Goal: Task Accomplishment & Management: Manage account settings

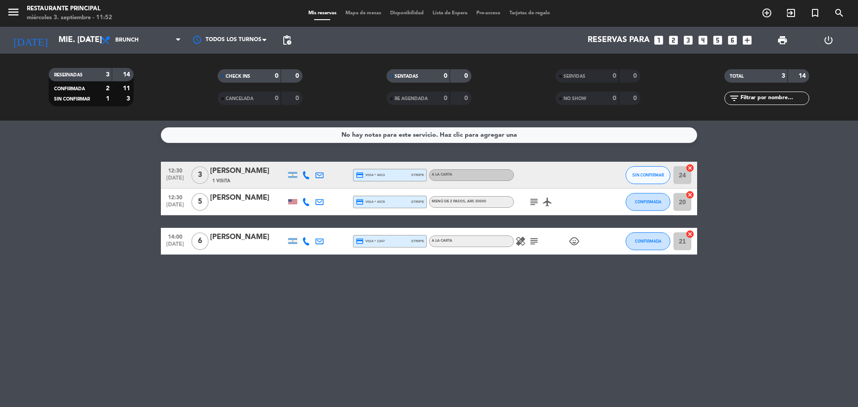
click at [533, 278] on div "No hay notas para este servicio. Haz clic para agregar una 12:30 [DATE] 3 [PERS…" at bounding box center [429, 264] width 858 height 286
click at [139, 38] on span "Brunch" at bounding box center [140, 40] width 89 height 20
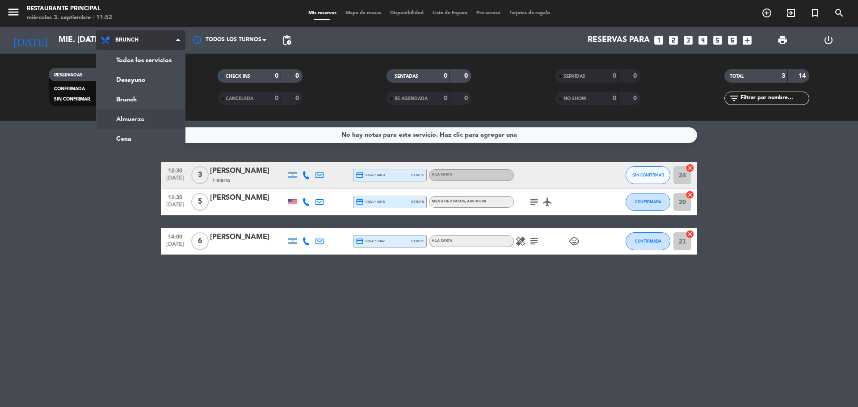
click at [136, 121] on ng-component "menu Restaurante Principal miércoles 3. septiembre - 11:52 Mis reservas Mapa de…" at bounding box center [429, 203] width 858 height 407
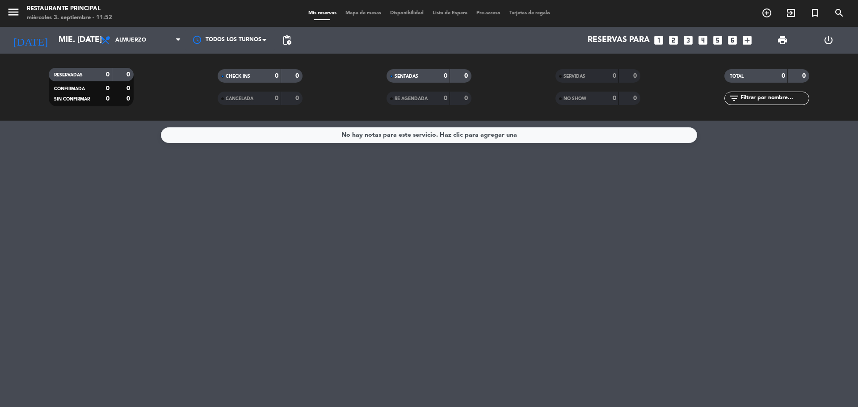
click at [150, 34] on span "Almuerzo" at bounding box center [140, 40] width 89 height 20
click at [153, 97] on div "menu Restaurante Principal miércoles 3. septiembre - 11:52 Mis reservas Mapa de…" at bounding box center [429, 60] width 858 height 121
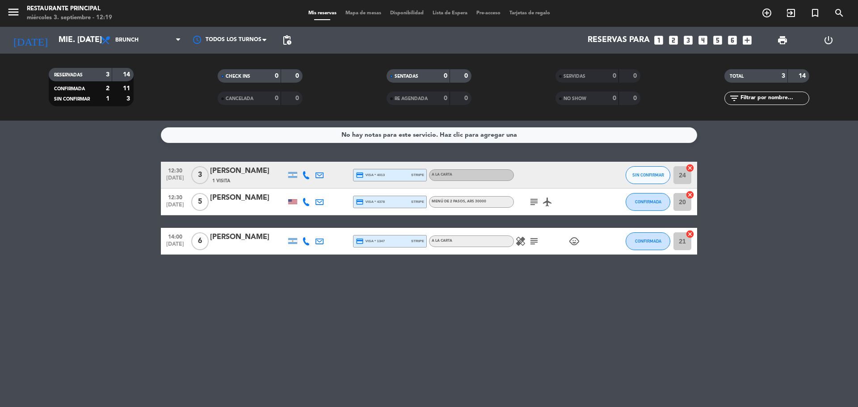
click at [362, 13] on span "Mapa de mesas" at bounding box center [363, 13] width 45 height 5
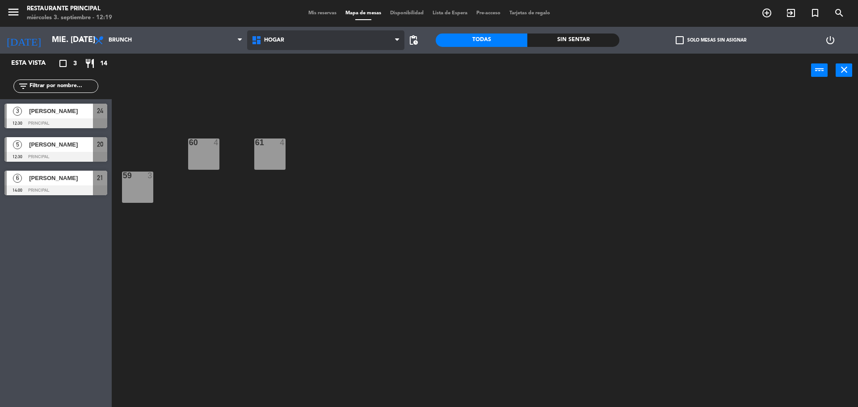
click at [303, 42] on span "Hogar" at bounding box center [326, 40] width 158 height 20
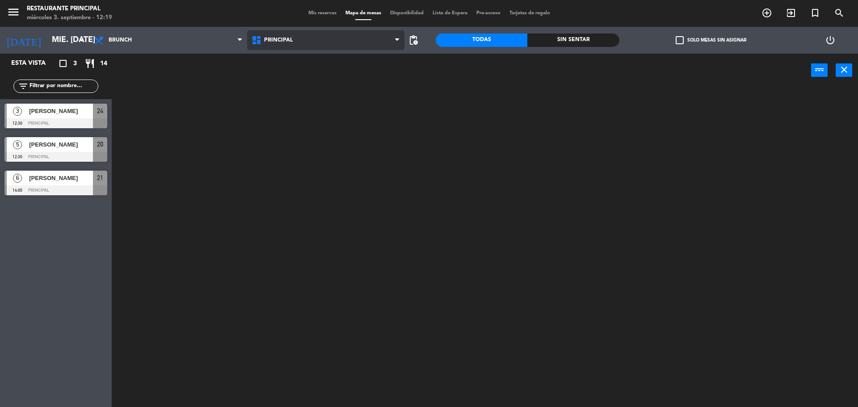
click at [301, 76] on ng-component "menu Restaurante Principal miércoles 3. septiembre - 12:19 Mis reservas Mapa de…" at bounding box center [429, 204] width 858 height 409
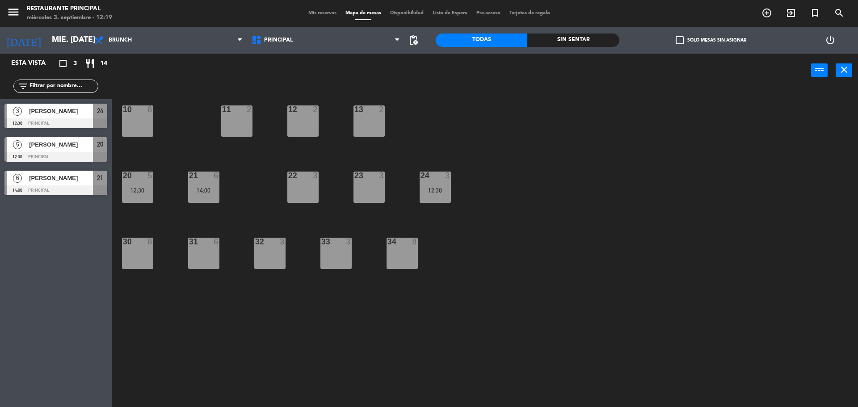
click at [34, 184] on div "[PERSON_NAME]" at bounding box center [60, 178] width 65 height 15
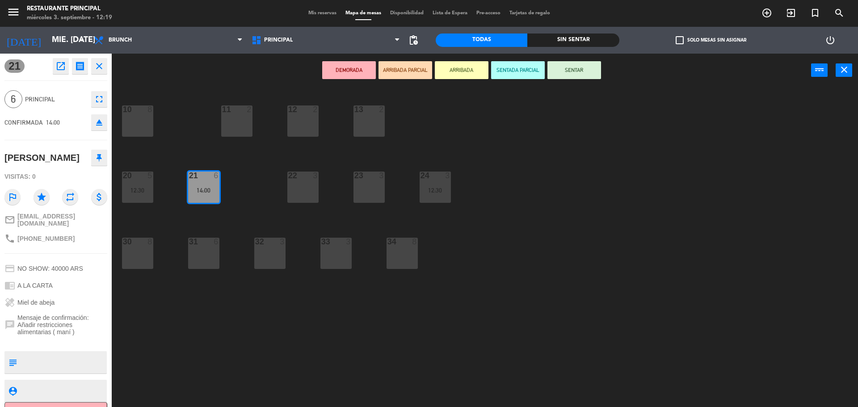
click at [409, 257] on div "34 8" at bounding box center [402, 253] width 31 height 31
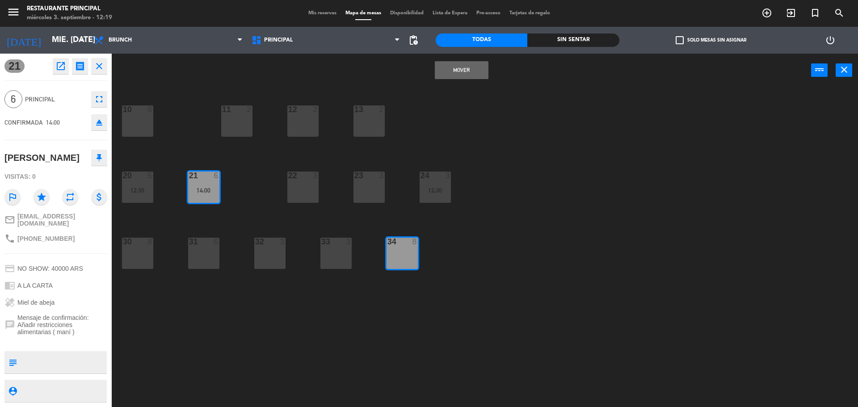
click at [466, 67] on button "Mover" at bounding box center [462, 70] width 54 height 18
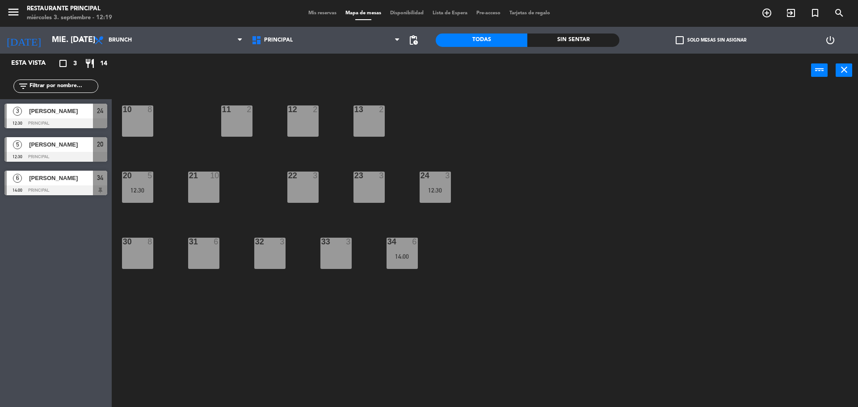
click at [49, 145] on span "[PERSON_NAME]" at bounding box center [61, 144] width 64 height 9
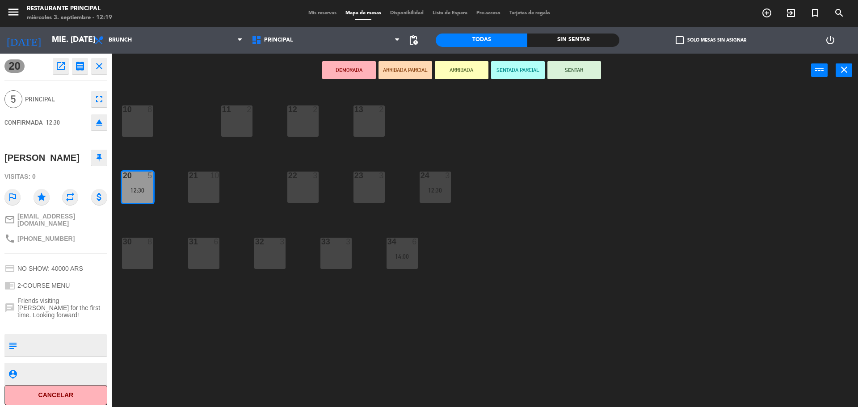
click at [341, 257] on div "33 3" at bounding box center [335, 253] width 31 height 31
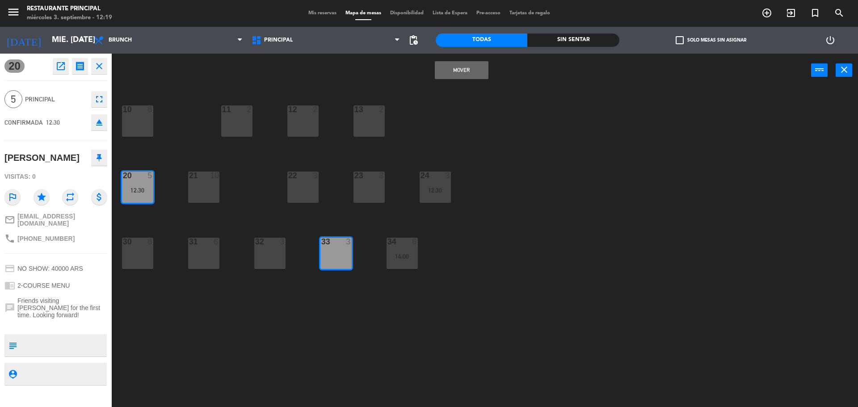
click at [448, 63] on button "Mover" at bounding box center [462, 70] width 54 height 18
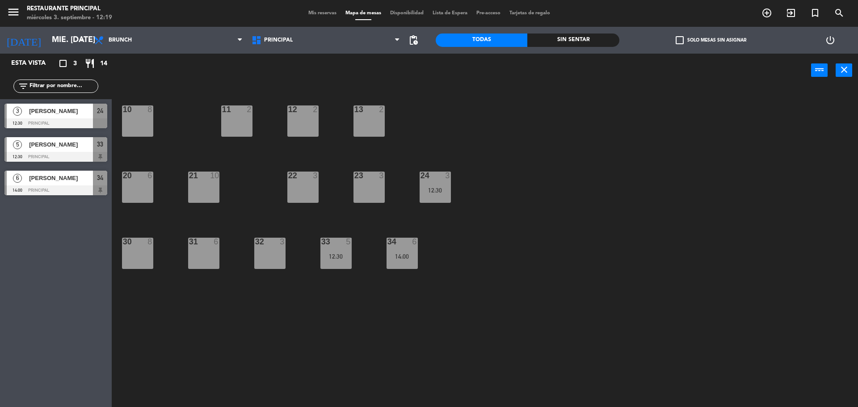
click at [268, 254] on div "32 3" at bounding box center [269, 253] width 31 height 31
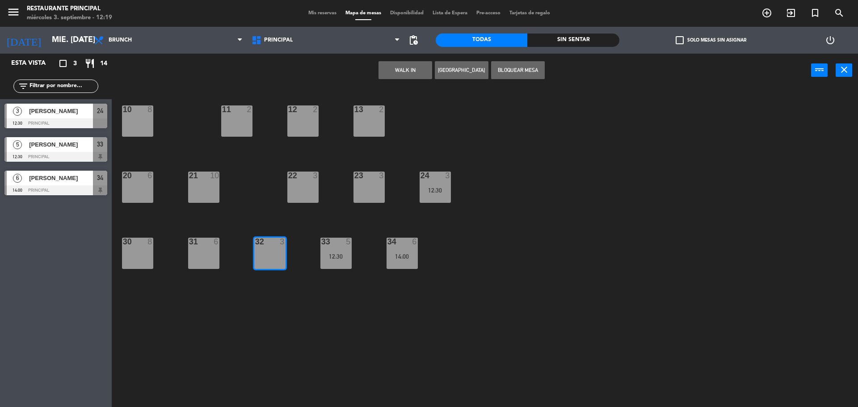
click at [40, 105] on div "[PERSON_NAME]" at bounding box center [60, 111] width 65 height 15
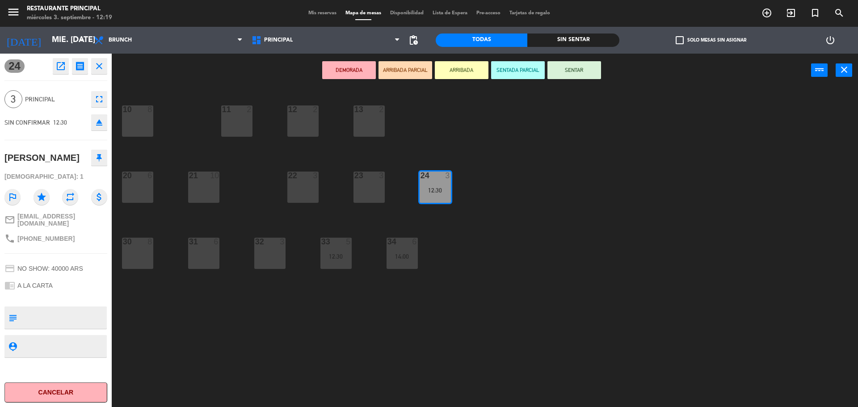
click at [593, 127] on div "10 8 11 2 12 2 13 2 20 6 21 10 22 3 23 3 24 3 12:30 30 8 31 6 32 3 33 5 12:30 3…" at bounding box center [489, 249] width 738 height 320
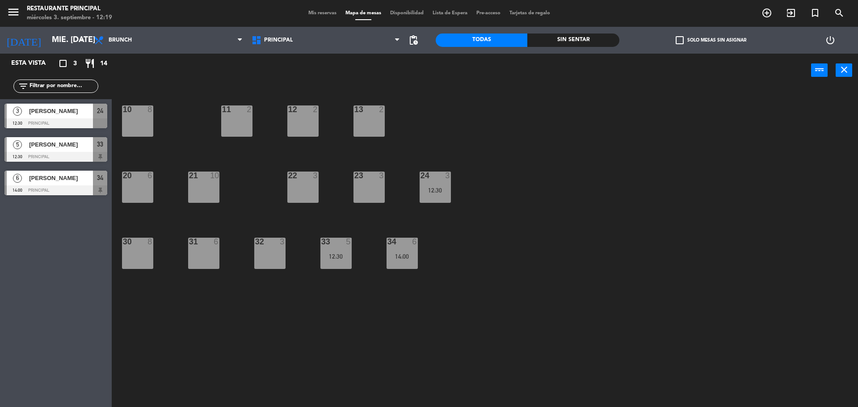
click at [444, 184] on div "24 3 12:30" at bounding box center [435, 187] width 31 height 31
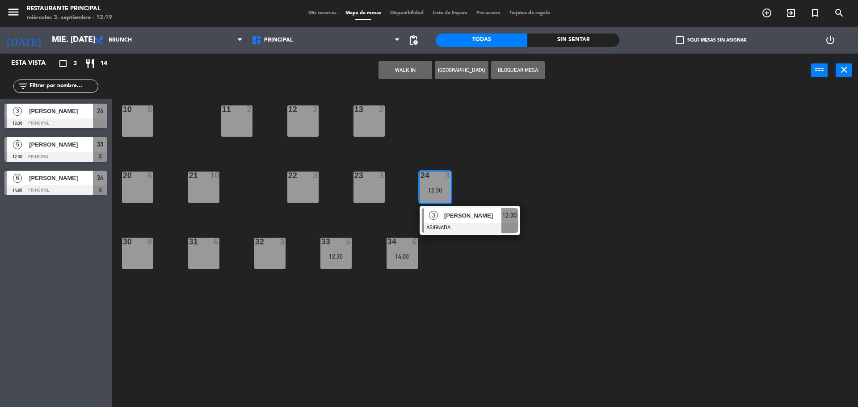
click at [269, 250] on div "32 3" at bounding box center [269, 253] width 31 height 31
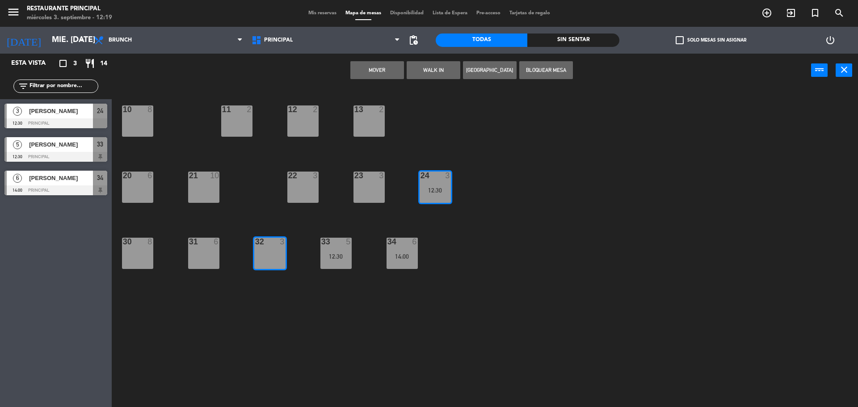
click at [372, 70] on button "Mover" at bounding box center [377, 70] width 54 height 18
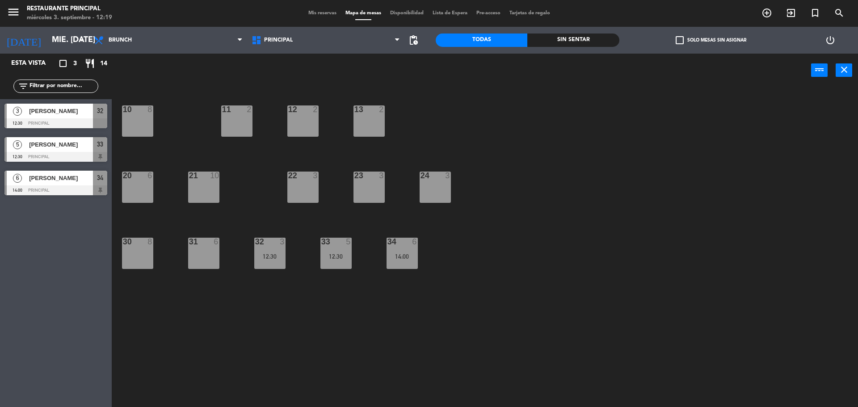
click at [567, 261] on div "10 8 11 2 12 2 13 2 20 6 21 10 22 3 23 3 24 3 30 8 31 6 32 3 12:30 33 5 12:30 3…" at bounding box center [489, 249] width 738 height 320
click at [558, 260] on div "10 8 11 2 12 2 13 2 20 6 21 10 22 3 23 3 24 3 30 8 31 6 32 3 12:30 33 5 12:30 3…" at bounding box center [489, 249] width 738 height 320
click at [314, 13] on span "Mis reservas" at bounding box center [322, 13] width 37 height 5
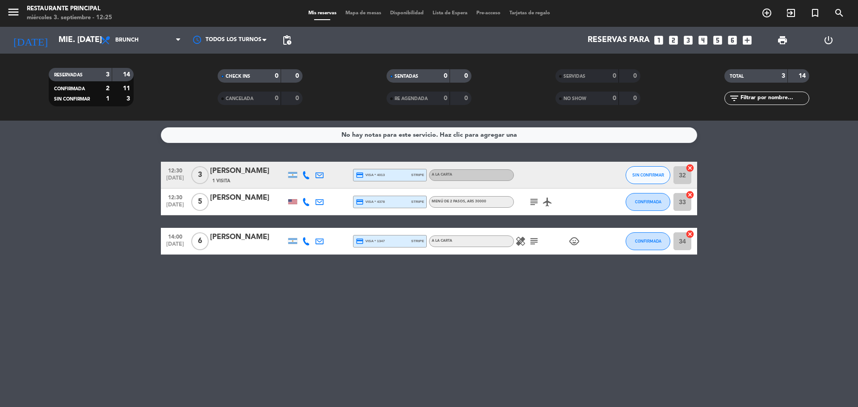
click at [405, 296] on div "No hay notas para este servicio. Haz clic para agregar una 12:30 [DATE] 3 [PERS…" at bounding box center [429, 264] width 858 height 286
click at [444, 202] on span "MENÚ DE 2 PASOS , ARS 30000" at bounding box center [459, 202] width 55 height 4
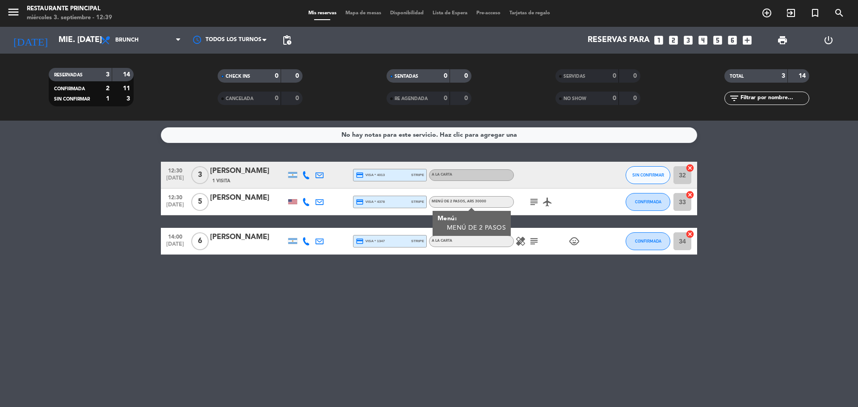
click at [476, 340] on div "No hay notas para este servicio. Haz clic para agregar una 12:30 [DATE] 3 [PERS…" at bounding box center [429, 264] width 858 height 286
click at [659, 204] on button "CONFIRMADA" at bounding box center [648, 202] width 45 height 18
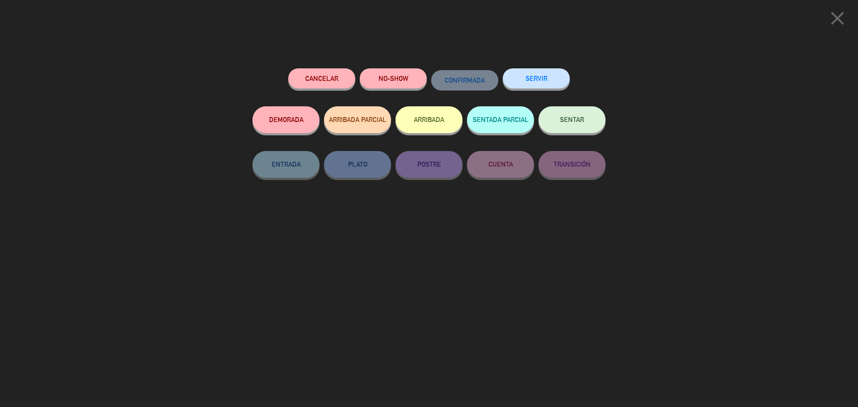
click at [565, 119] on span "SENTAR" at bounding box center [572, 120] width 24 height 8
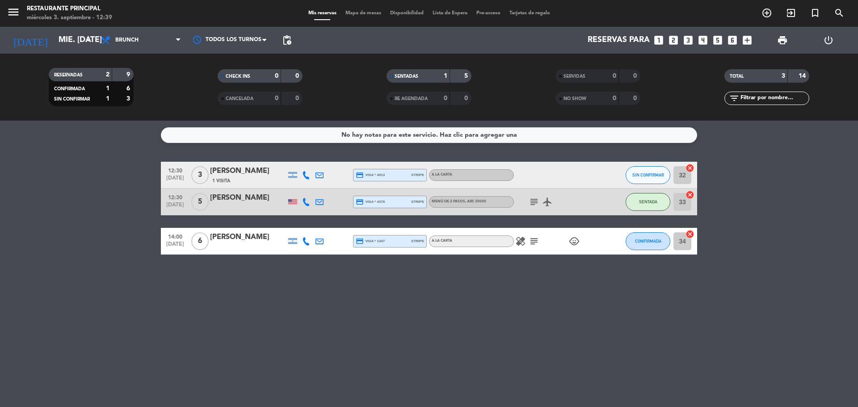
click at [739, 301] on div "No hay notas para este servicio. Haz clic para agregar una 12:30 [DATE] 3 [PERS…" at bounding box center [429, 264] width 858 height 286
click at [257, 290] on div "No hay notas para este servicio. Haz clic para agregar una 12:30 [DATE] 3 [PERS…" at bounding box center [429, 264] width 858 height 286
click at [215, 306] on div "No hay notas para este servicio. Haz clic para agregar una 12:30 [DATE] 3 [PERS…" at bounding box center [429, 264] width 858 height 286
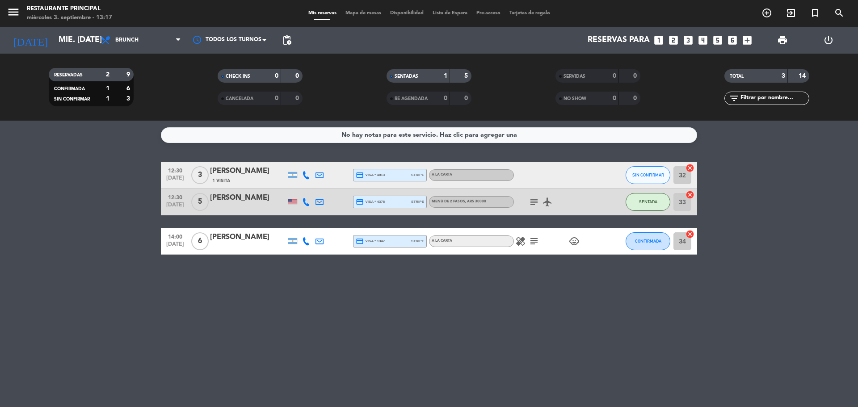
click at [216, 173] on div "[PERSON_NAME]" at bounding box center [248, 171] width 76 height 12
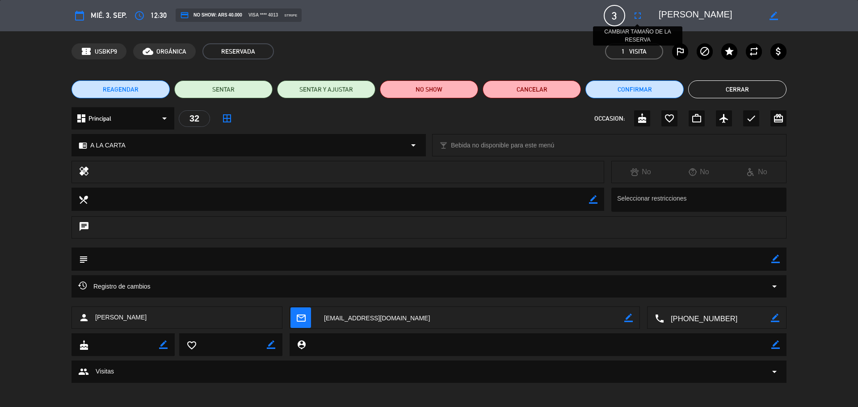
click at [640, 15] on icon "fullscreen" at bounding box center [637, 15] width 11 height 11
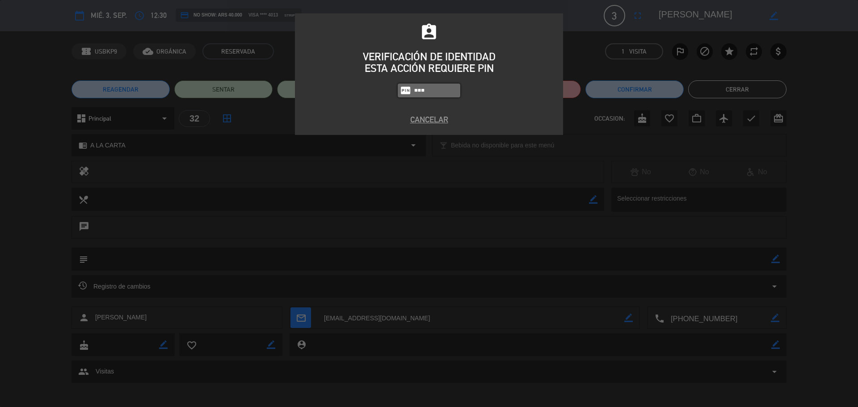
type input "8184"
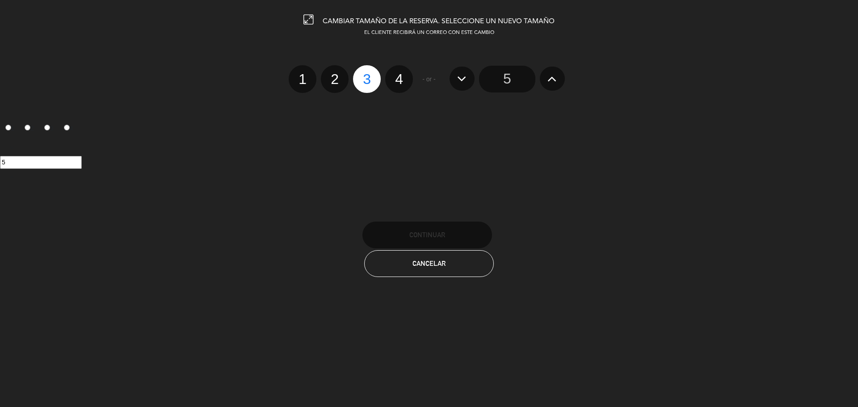
click at [404, 73] on label "4" at bounding box center [399, 79] width 28 height 28
click at [401, 73] on input "4" at bounding box center [398, 71] width 6 height 6
radio input "true"
radio input "false"
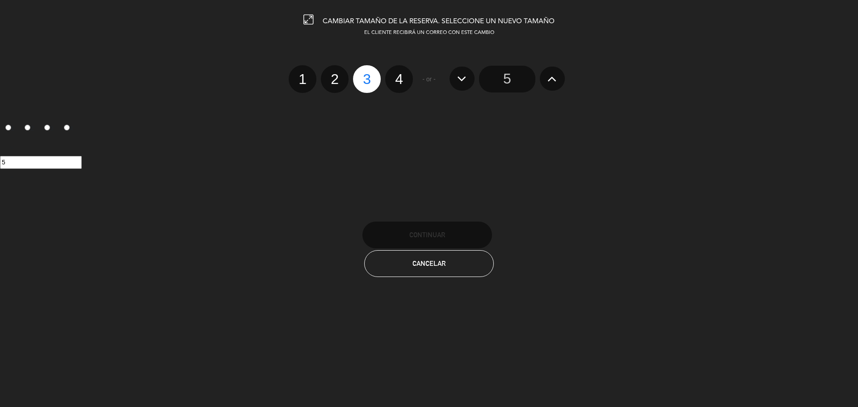
radio input "false"
radio input "true"
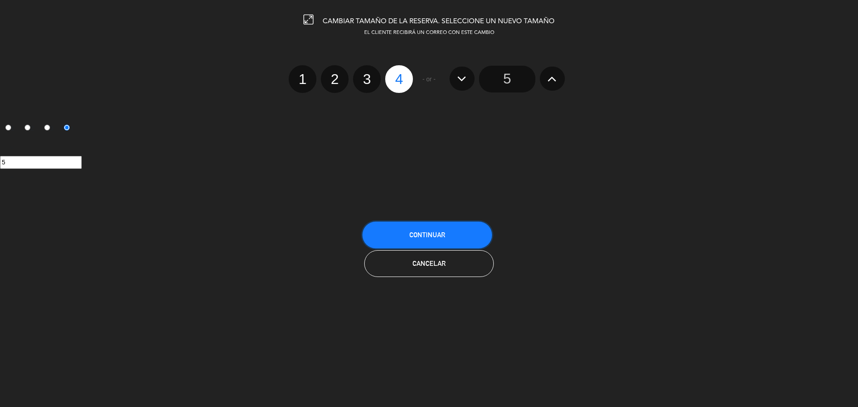
click at [442, 231] on span "Continuar" at bounding box center [427, 235] width 36 height 8
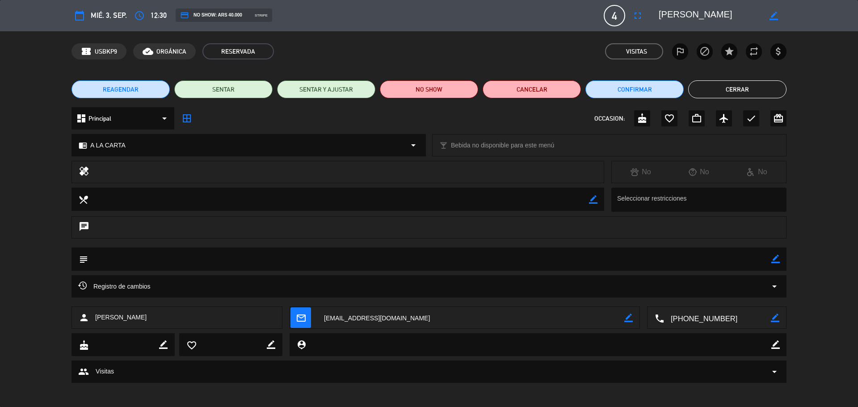
click at [732, 88] on button "Cerrar" at bounding box center [737, 89] width 98 height 18
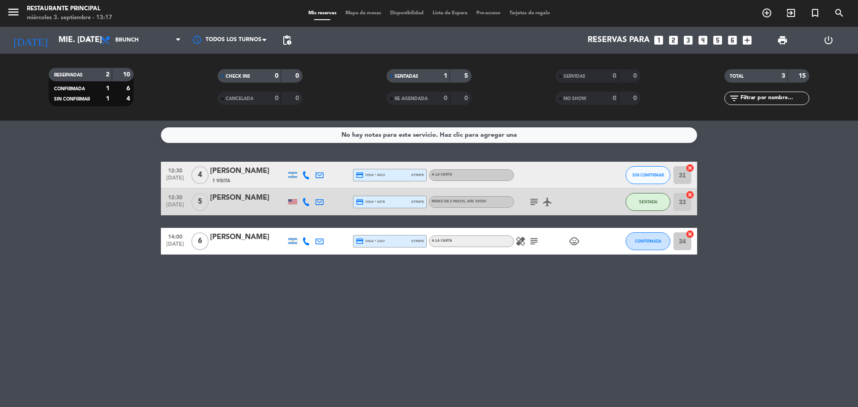
click at [364, 13] on span "Mapa de mesas" at bounding box center [363, 13] width 45 height 5
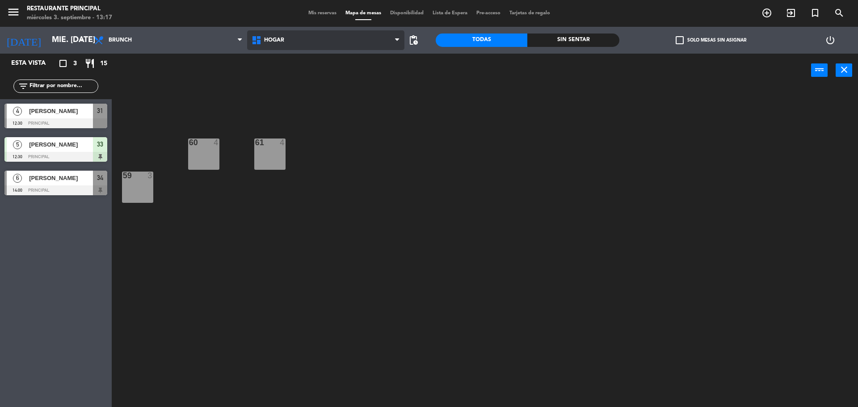
click at [311, 42] on span "Hogar" at bounding box center [326, 40] width 158 height 20
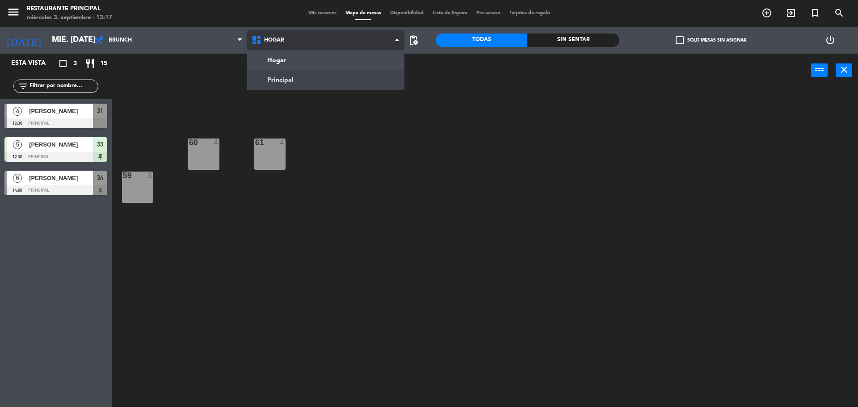
click at [297, 76] on ng-component "menu Restaurante Principal miércoles 3. septiembre - 13:17 Mis reservas Mapa de…" at bounding box center [429, 204] width 858 height 409
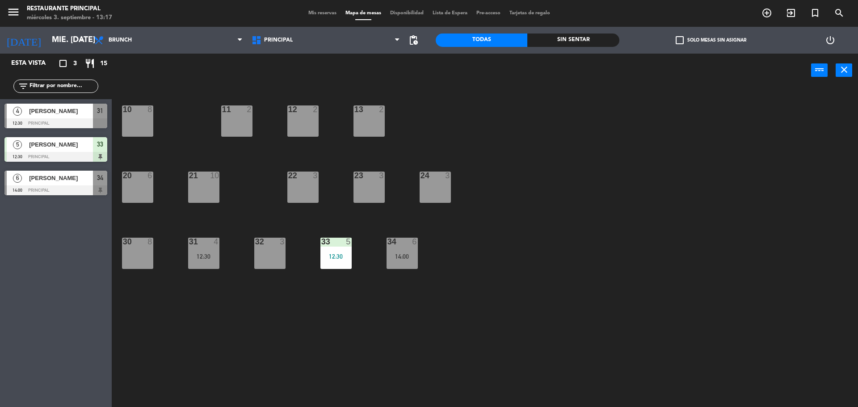
click at [80, 115] on span "[PERSON_NAME]" at bounding box center [61, 110] width 64 height 9
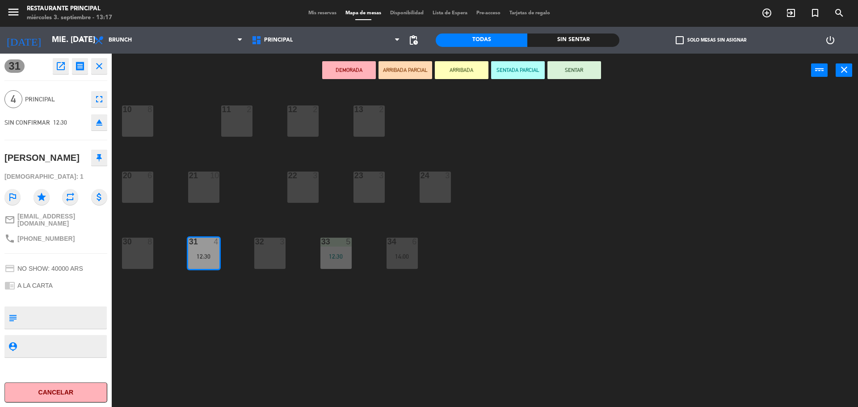
click at [140, 120] on div "10 8" at bounding box center [137, 120] width 31 height 31
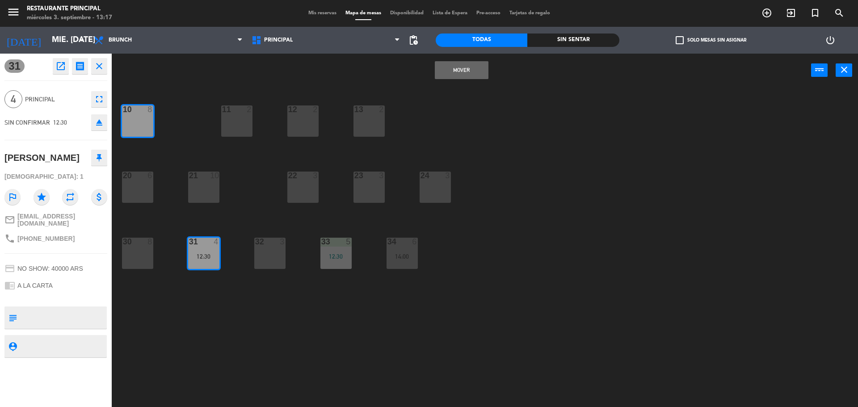
click at [453, 68] on button "Mover" at bounding box center [462, 70] width 54 height 18
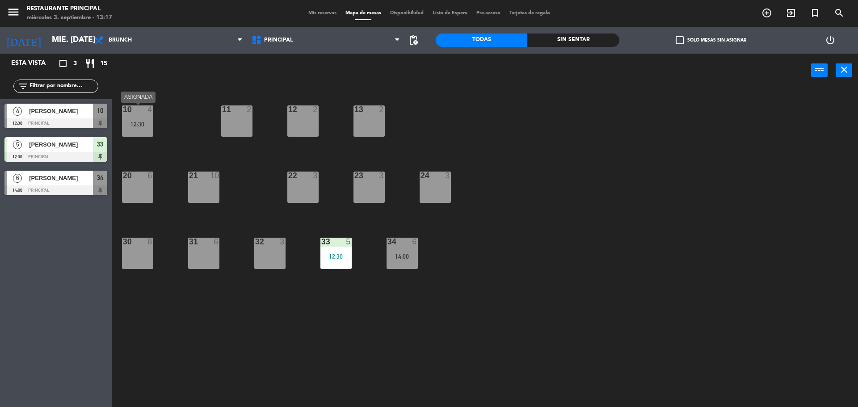
click at [142, 125] on div "12:30" at bounding box center [137, 124] width 31 height 6
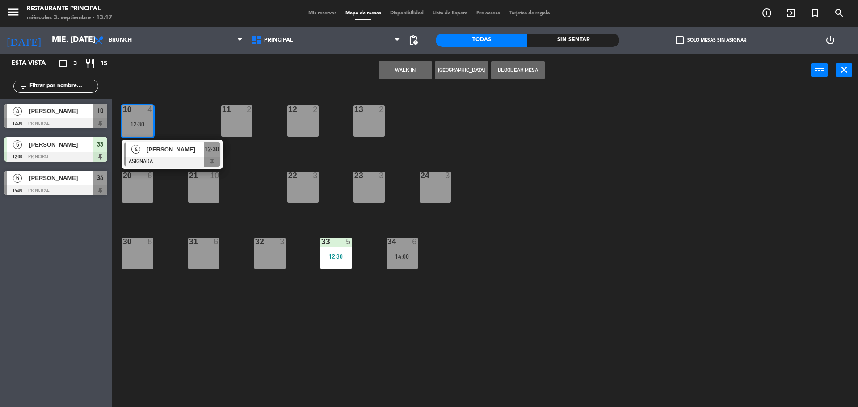
click at [172, 148] on span "[PERSON_NAME]" at bounding box center [175, 149] width 57 height 9
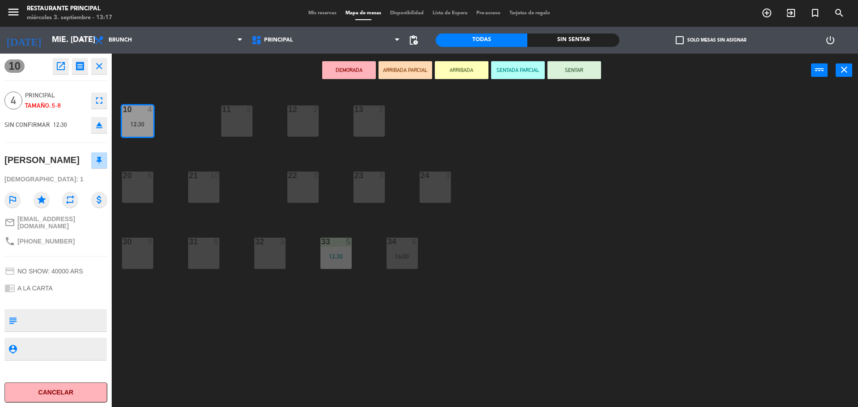
click at [565, 72] on button "SENTAR" at bounding box center [574, 70] width 54 height 18
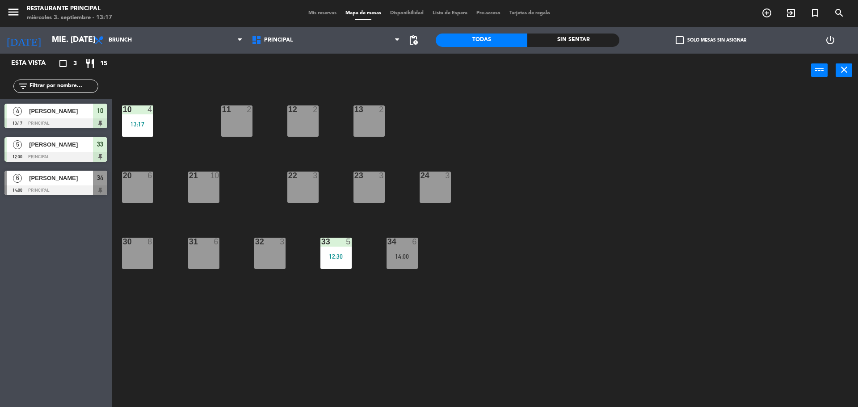
click at [546, 202] on div "10 4 13:17 11 2 12 2 13 2 20 6 21 10 22 3 23 3 24 3 30 8 31 6 32 3 33 5 12:30 3…" at bounding box center [489, 249] width 738 height 320
click at [556, 259] on div "10 4 12:30 11 2 12 2 13 2 20 6 21 10 22 3 23 3 24 3 30 8 31 6 32 3 33 5 12:30 3…" at bounding box center [489, 249] width 738 height 320
click at [551, 255] on div "10 4 12:30 11 2 12 2 13 2 20 6 21 10 22 3 23 3 24 3 30 8 31 6 32 3 33 5 12:30 3…" at bounding box center [489, 249] width 738 height 320
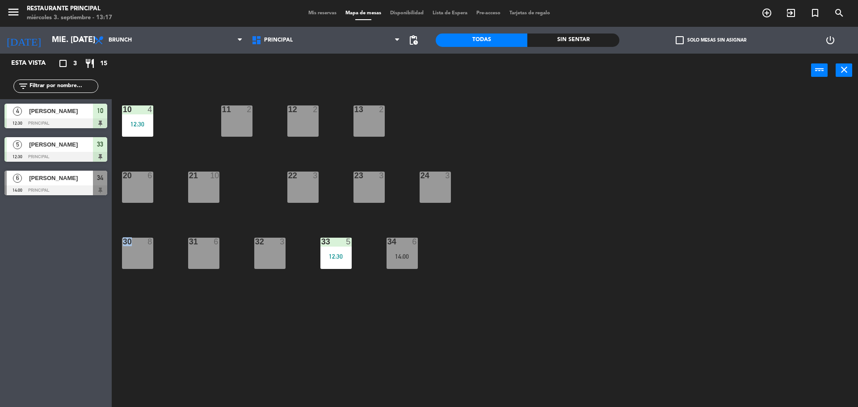
drag, startPoint x: 552, startPoint y: 255, endPoint x: 562, endPoint y: 250, distance: 10.8
click at [552, 254] on div "10 4 12:30 11 2 12 2 13 2 20 6 21 10 22 3 23 3 24 3 30 8 31 6 32 3 33 5 12:30 3…" at bounding box center [489, 249] width 738 height 320
click at [270, 253] on div "32 3" at bounding box center [269, 253] width 31 height 31
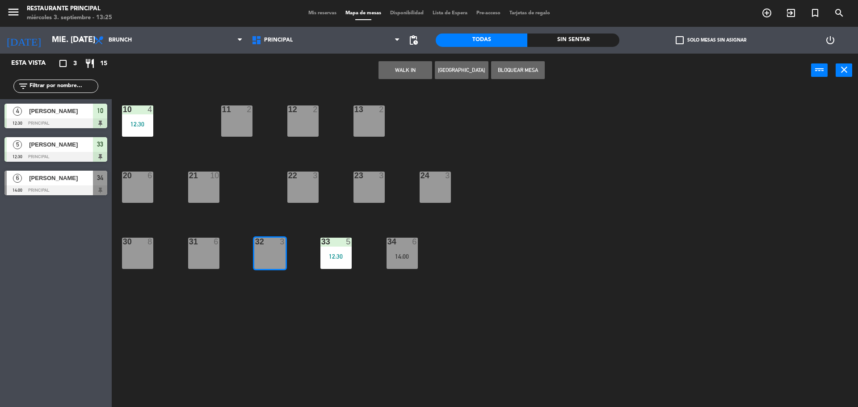
click at [270, 253] on div "32 3" at bounding box center [269, 253] width 31 height 31
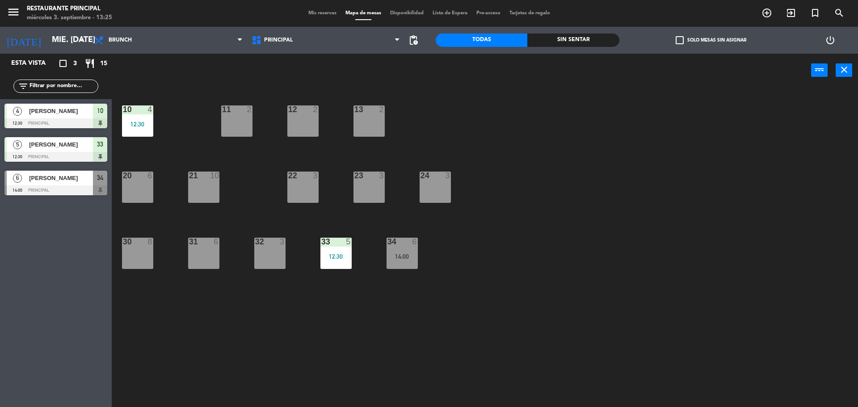
click at [270, 253] on div "32 3" at bounding box center [269, 253] width 31 height 31
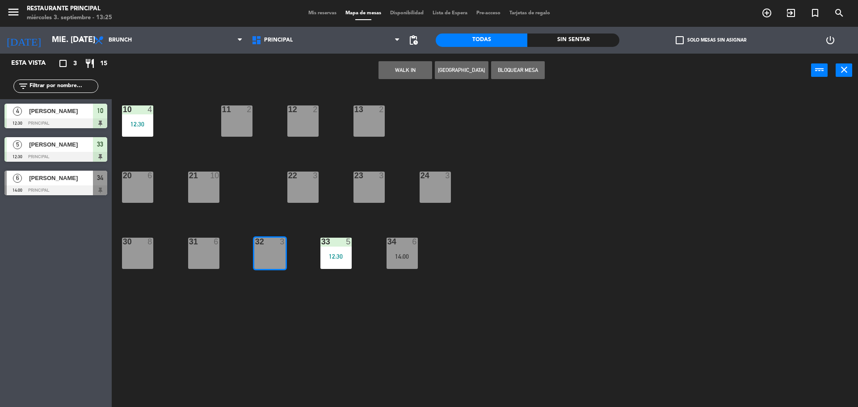
click at [412, 73] on button "WALK IN" at bounding box center [406, 70] width 54 height 18
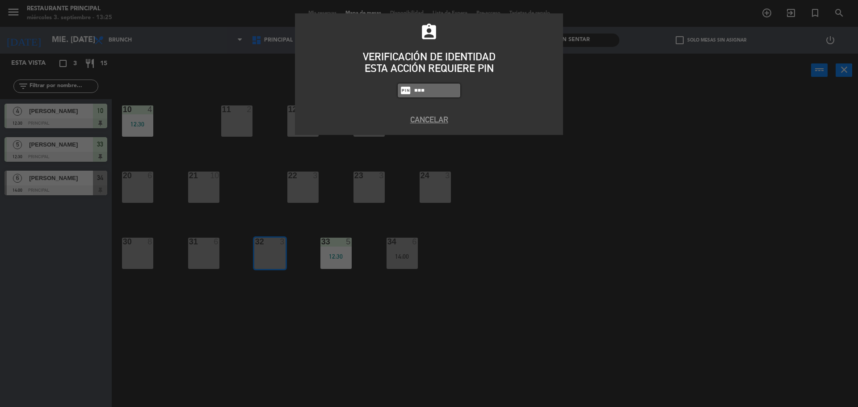
type input "8184"
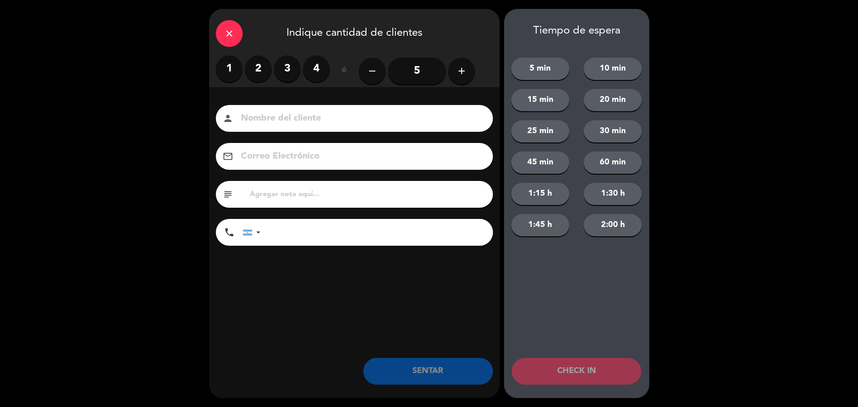
click at [264, 67] on label "2" at bounding box center [258, 68] width 27 height 27
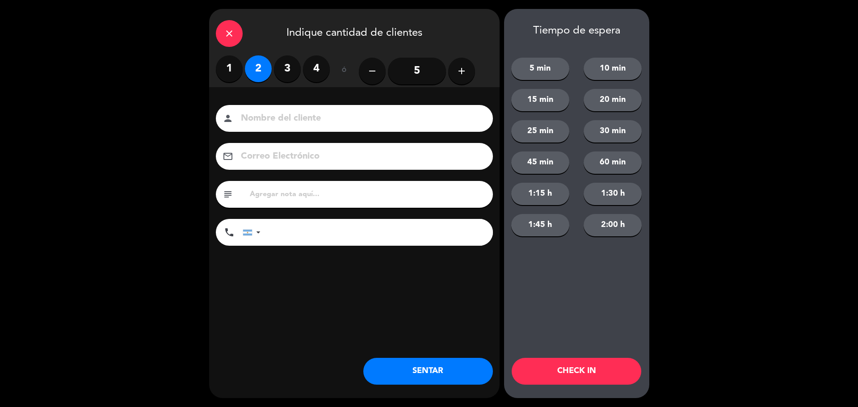
click at [282, 121] on input at bounding box center [360, 119] width 241 height 16
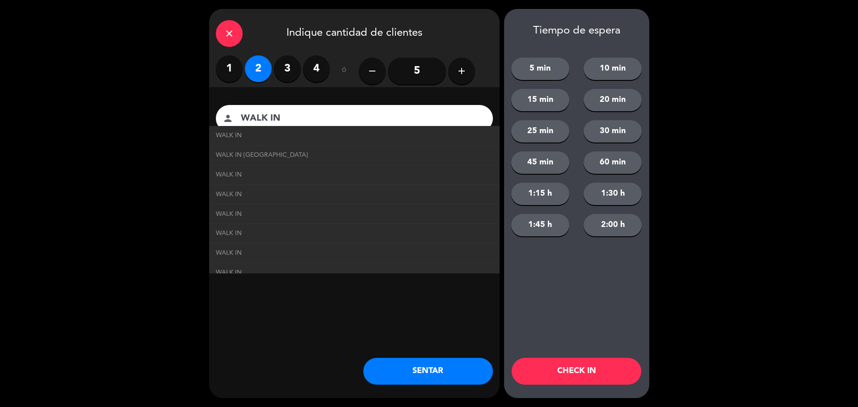
type input "WALK IN"
click at [419, 368] on button "SENTAR" at bounding box center [428, 371] width 130 height 27
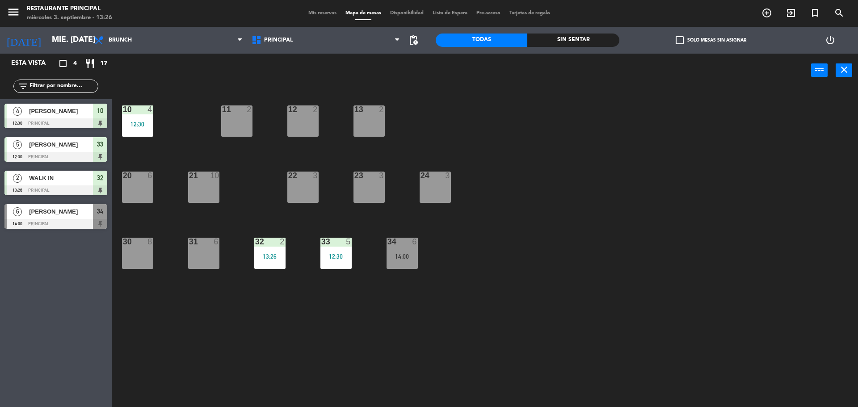
click at [461, 323] on div "10 4 12:30 11 2 12 2 13 2 20 6 21 10 22 3 23 3 24 3 30 8 31 6 32 2 13:26 33 5 1…" at bounding box center [489, 249] width 738 height 320
click at [461, 320] on div "10 4 12:30 11 2 12 2 13 2 20 6 21 10 22 3 23 3 24 3 30 8 31 6 32 2 13:26 33 5 1…" at bounding box center [489, 249] width 738 height 320
click at [563, 81] on div "power_input close" at bounding box center [461, 71] width 699 height 34
click at [318, 8] on div "menu Restaurante Principal miércoles 3. septiembre - 13:29 Mis reservas Mapa de…" at bounding box center [429, 13] width 858 height 27
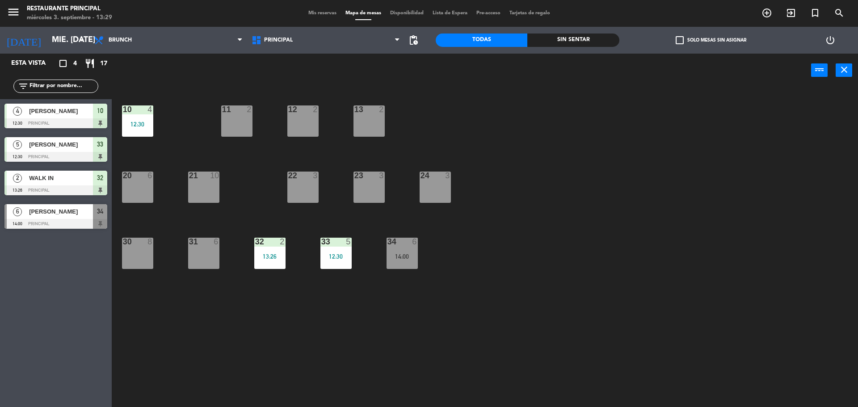
click at [311, 13] on span "Mis reservas" at bounding box center [322, 13] width 37 height 5
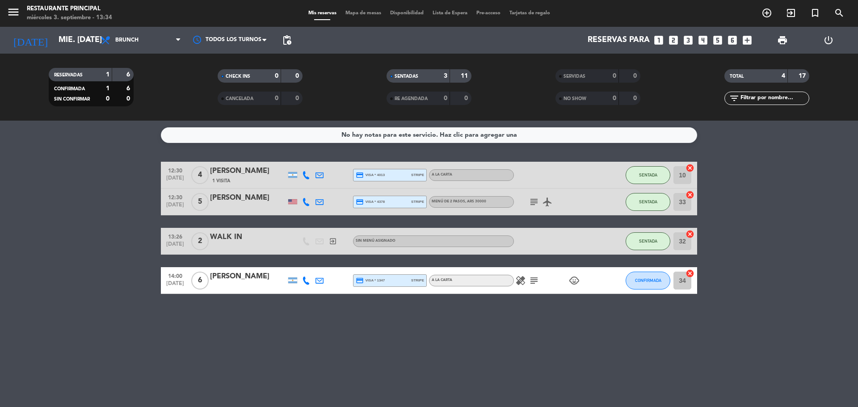
click at [0, 326] on div "No hay notas para este servicio. Haz clic para agregar una 12:30 [DATE] 4 [PERS…" at bounding box center [429, 264] width 858 height 286
click at [81, 290] on bookings-row "12:30 [DATE] 4 [PERSON_NAME] 1 Visita credit_card visa * 4013 stripe A LA CARTA…" at bounding box center [429, 228] width 858 height 132
click at [2, 286] on bookings-row "12:30 [DATE] 4 [PERSON_NAME] 1 Visita credit_card visa * 4013 stripe A LA CARTA…" at bounding box center [429, 228] width 858 height 132
click at [203, 387] on div "No hay notas para este servicio. Haz clic para agregar una 12:30 [DATE] 4 [PERS…" at bounding box center [429, 264] width 858 height 286
